Goal: Transaction & Acquisition: Obtain resource

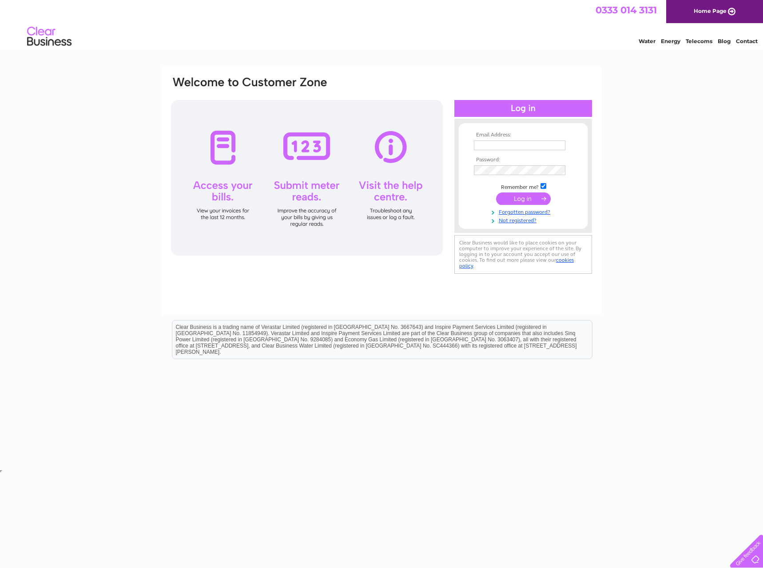
type input "Info@bmsiow.co.uk"
click at [522, 200] on input "submit" at bounding box center [523, 198] width 55 height 12
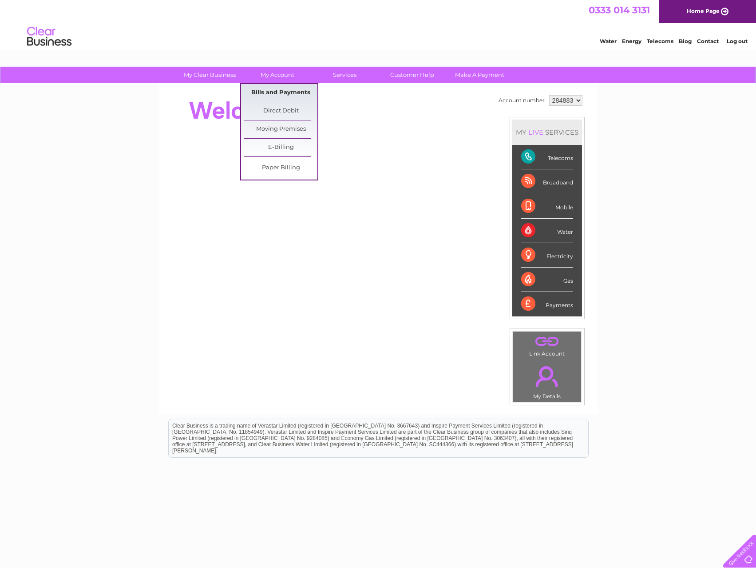
click at [283, 90] on link "Bills and Payments" at bounding box center [280, 93] width 73 height 18
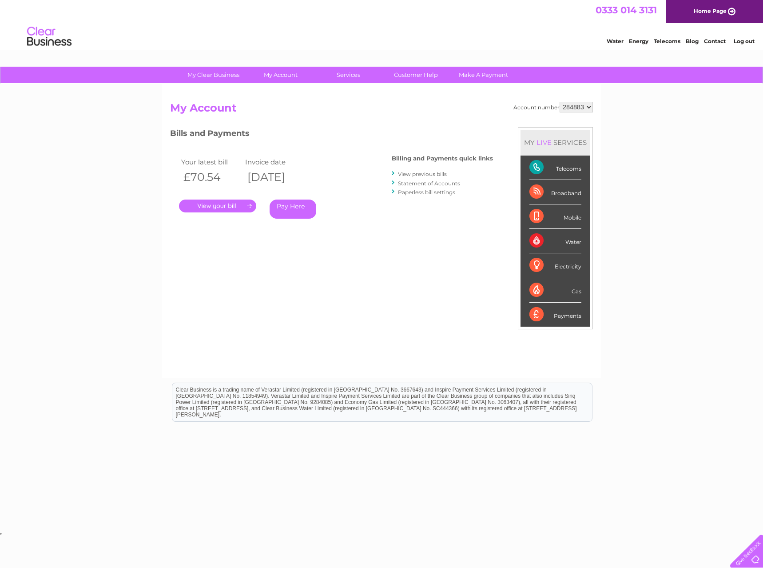
click at [234, 207] on link "." at bounding box center [217, 205] width 77 height 13
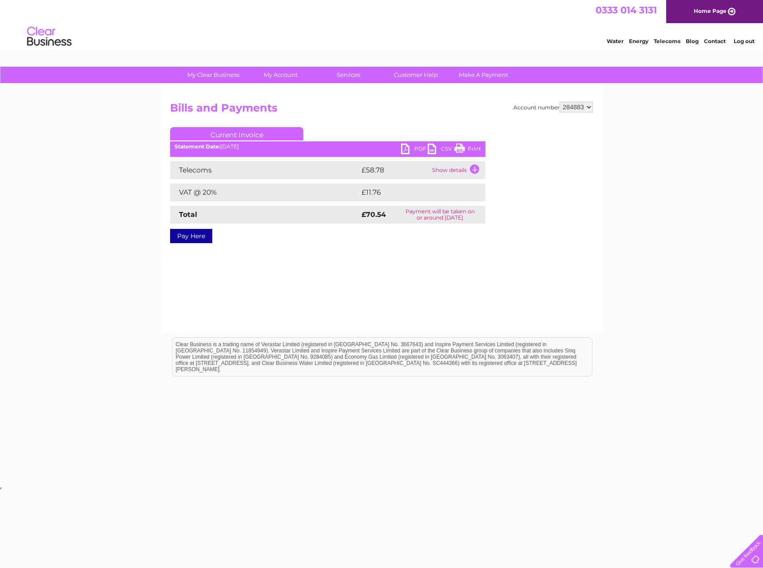
click at [404, 148] on link "PDF" at bounding box center [414, 149] width 27 height 13
click at [748, 43] on link "Log out" at bounding box center [744, 41] width 21 height 7
